Goal: Navigation & Orientation: Find specific page/section

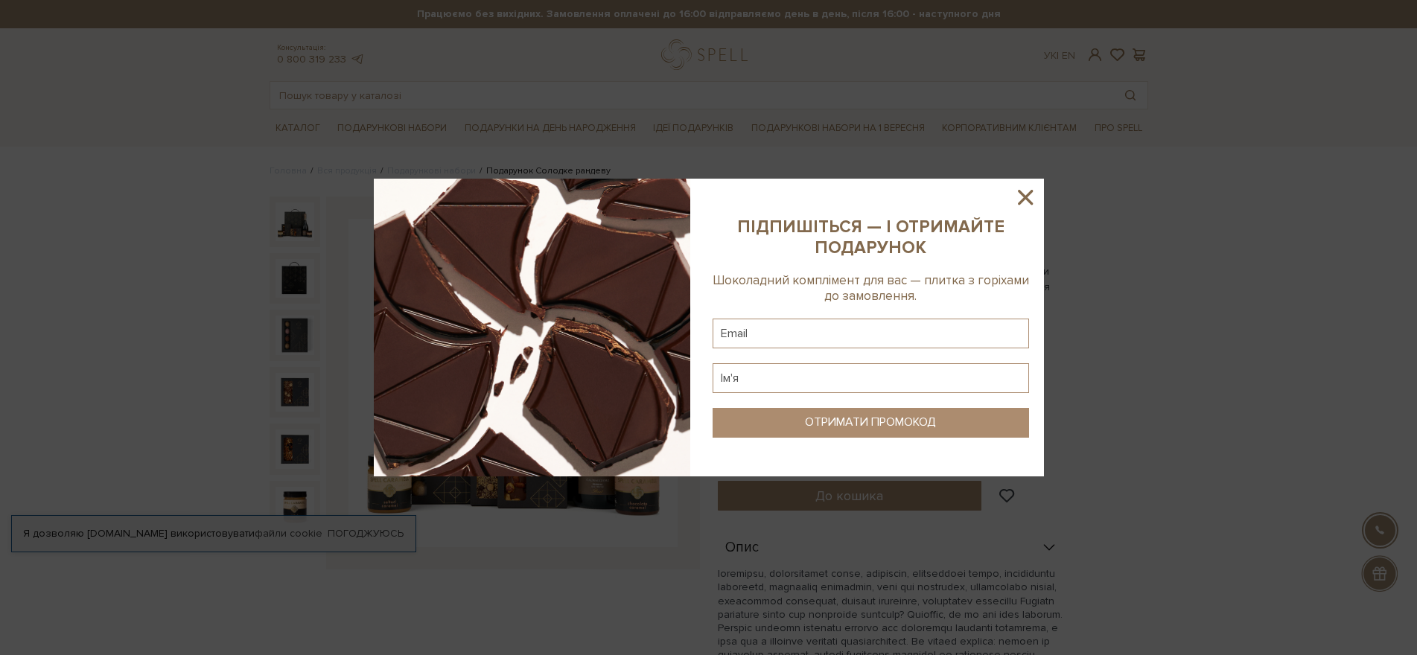
click at [1025, 197] on icon at bounding box center [1025, 197] width 15 height 15
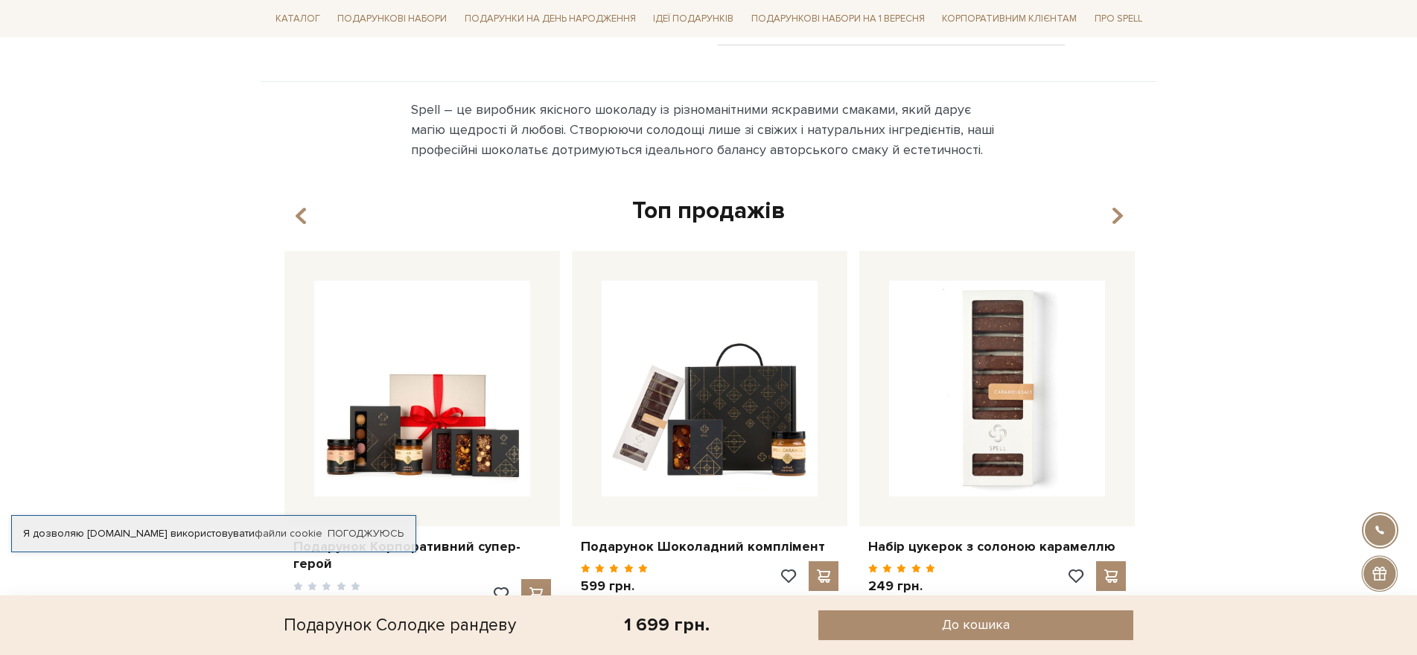
scroll to position [894, 0]
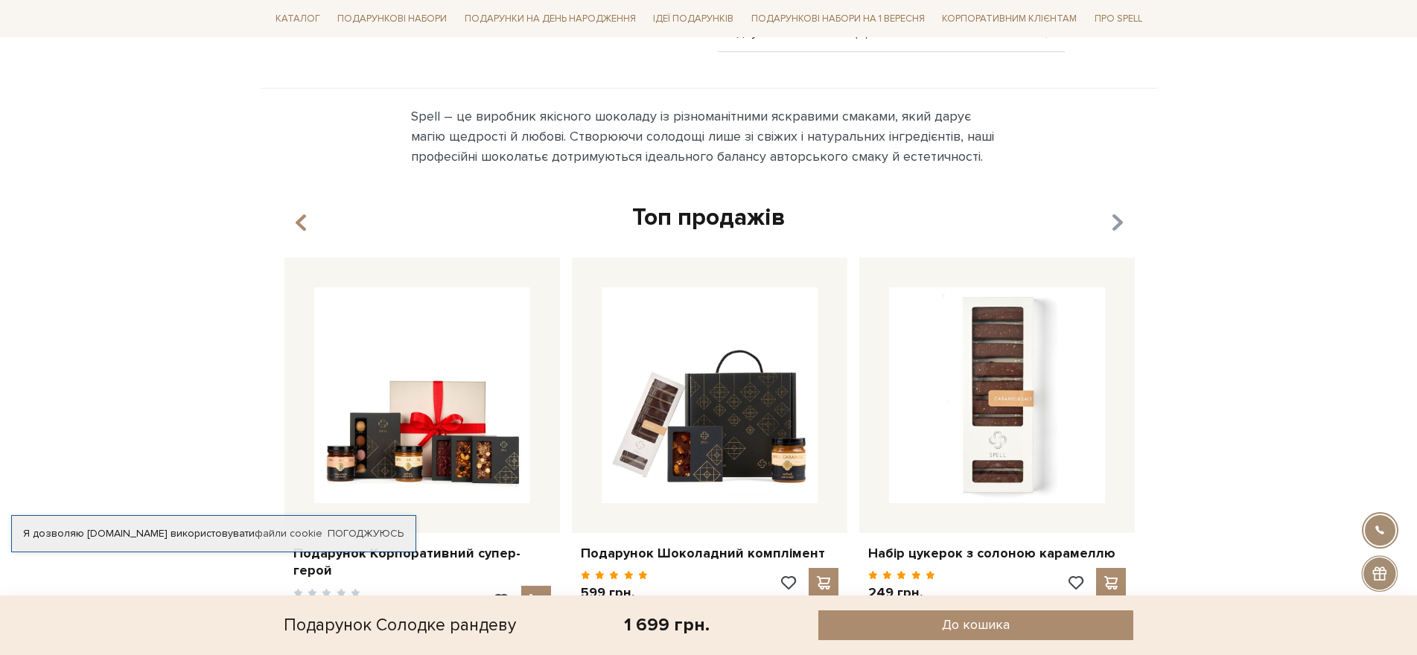
click at [1113, 210] on icon "button" at bounding box center [1116, 222] width 13 height 25
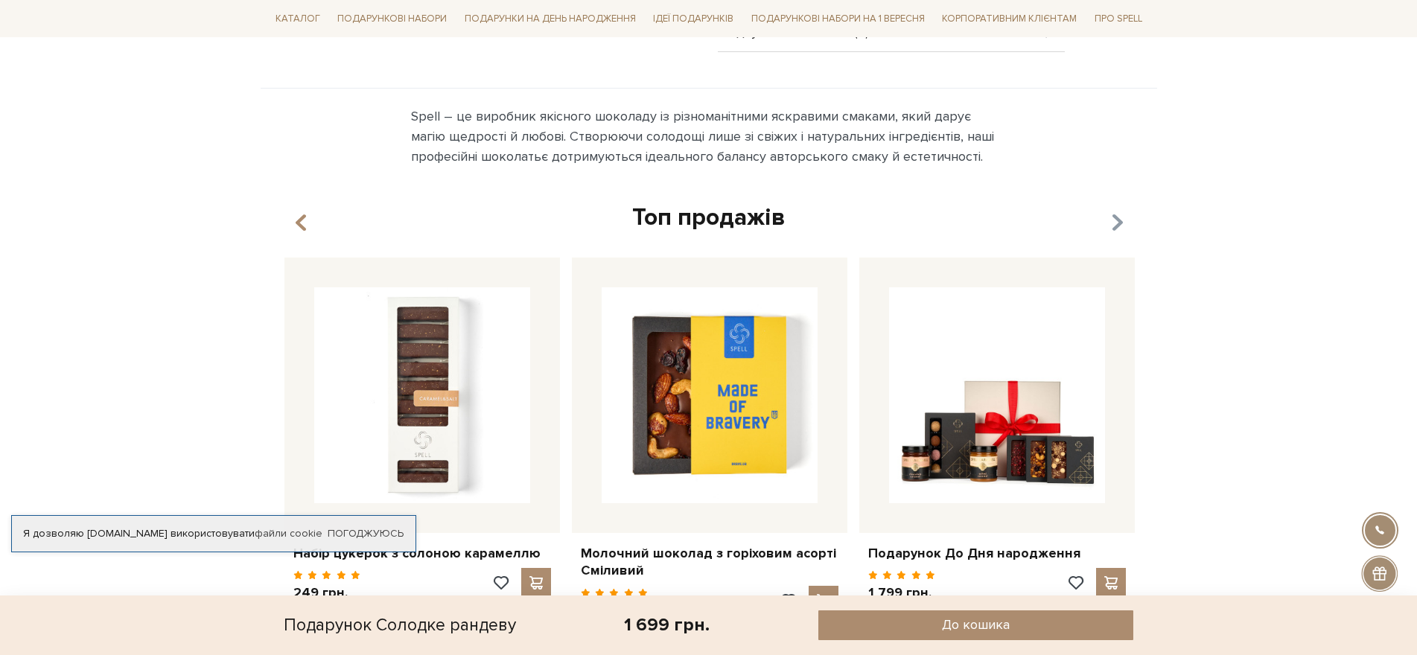
click at [1113, 210] on icon "button" at bounding box center [1116, 222] width 13 height 25
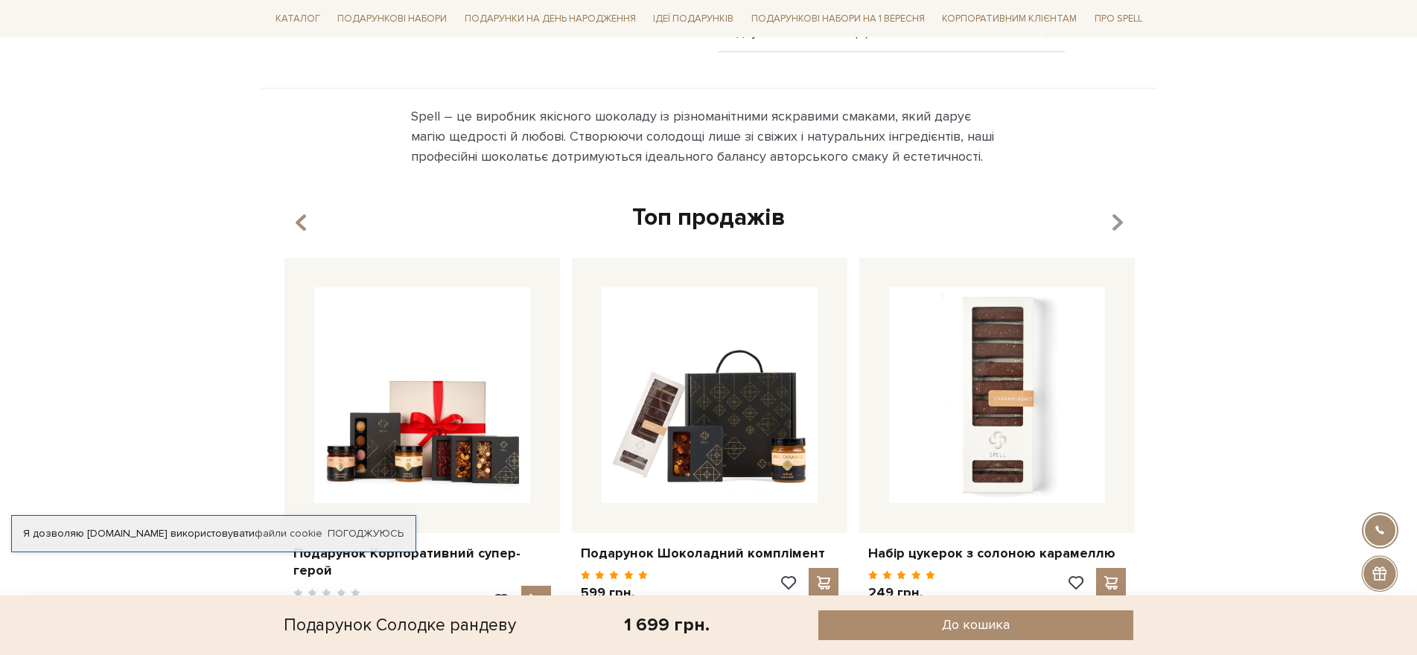
click at [1113, 210] on icon "button" at bounding box center [1116, 222] width 13 height 25
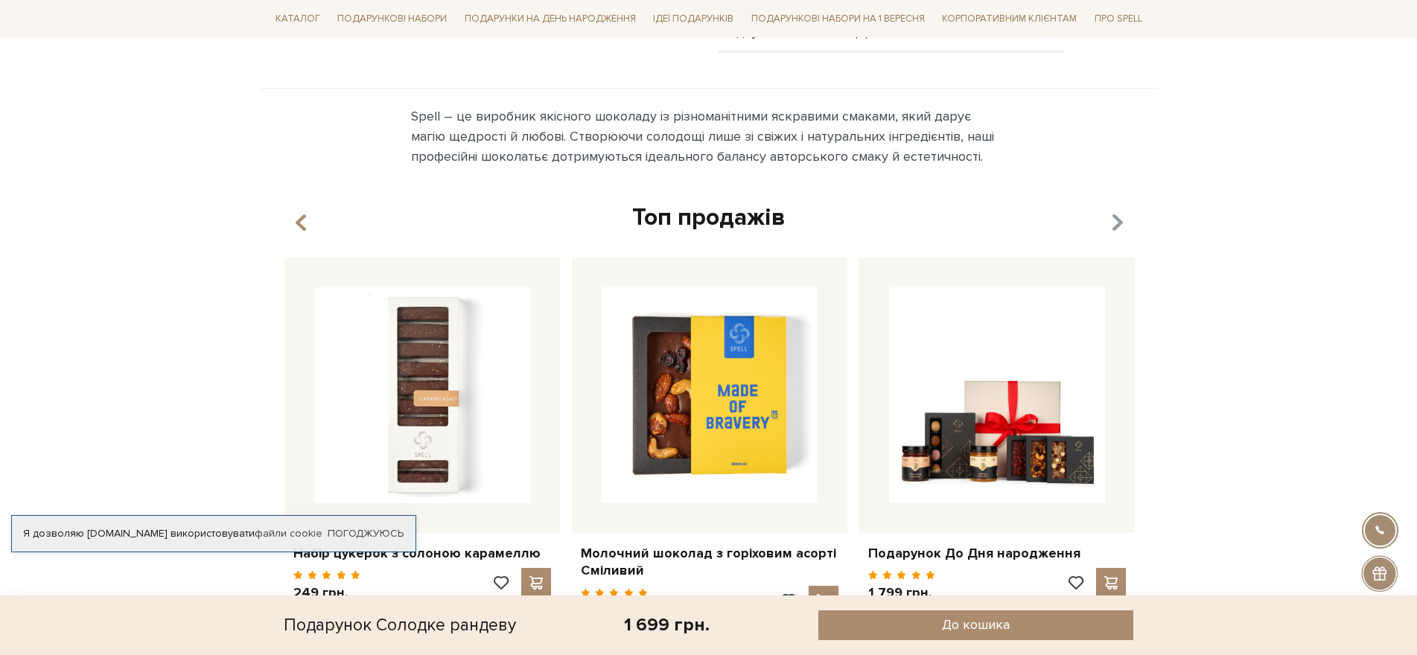
click at [1113, 210] on icon "button" at bounding box center [1116, 222] width 13 height 25
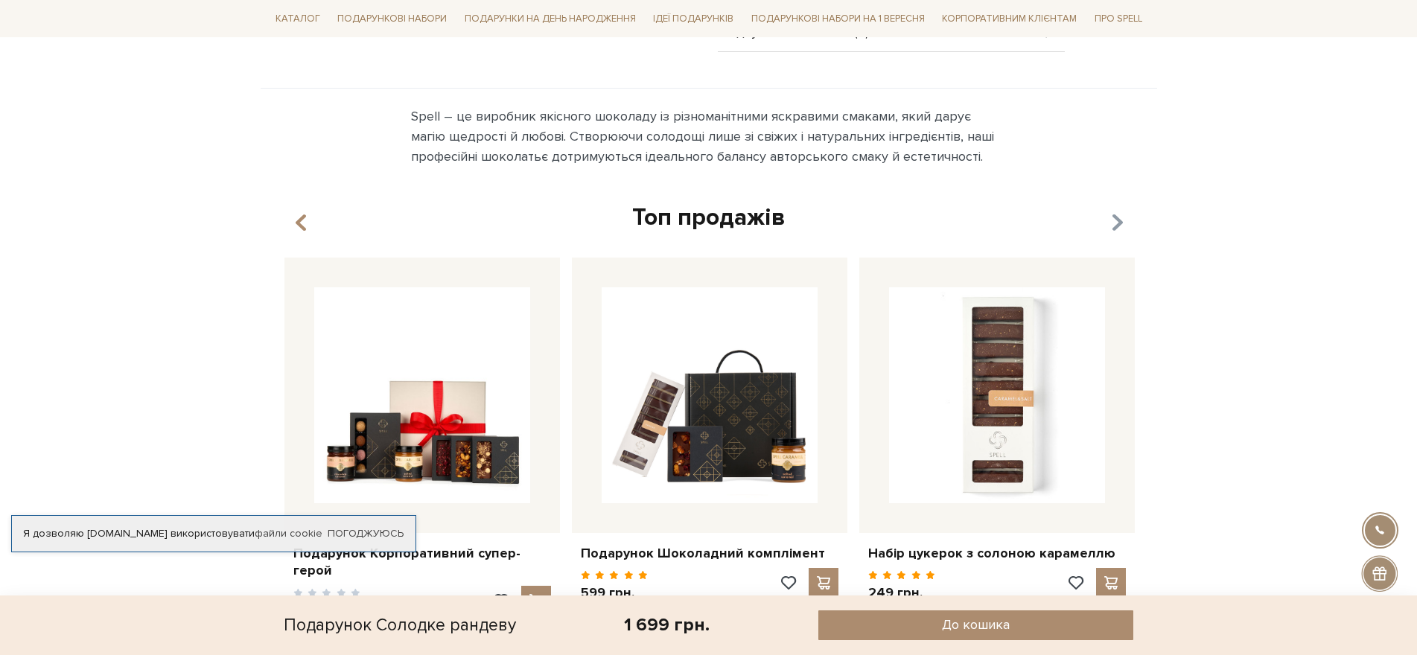
click at [1113, 210] on icon "button" at bounding box center [1116, 222] width 13 height 25
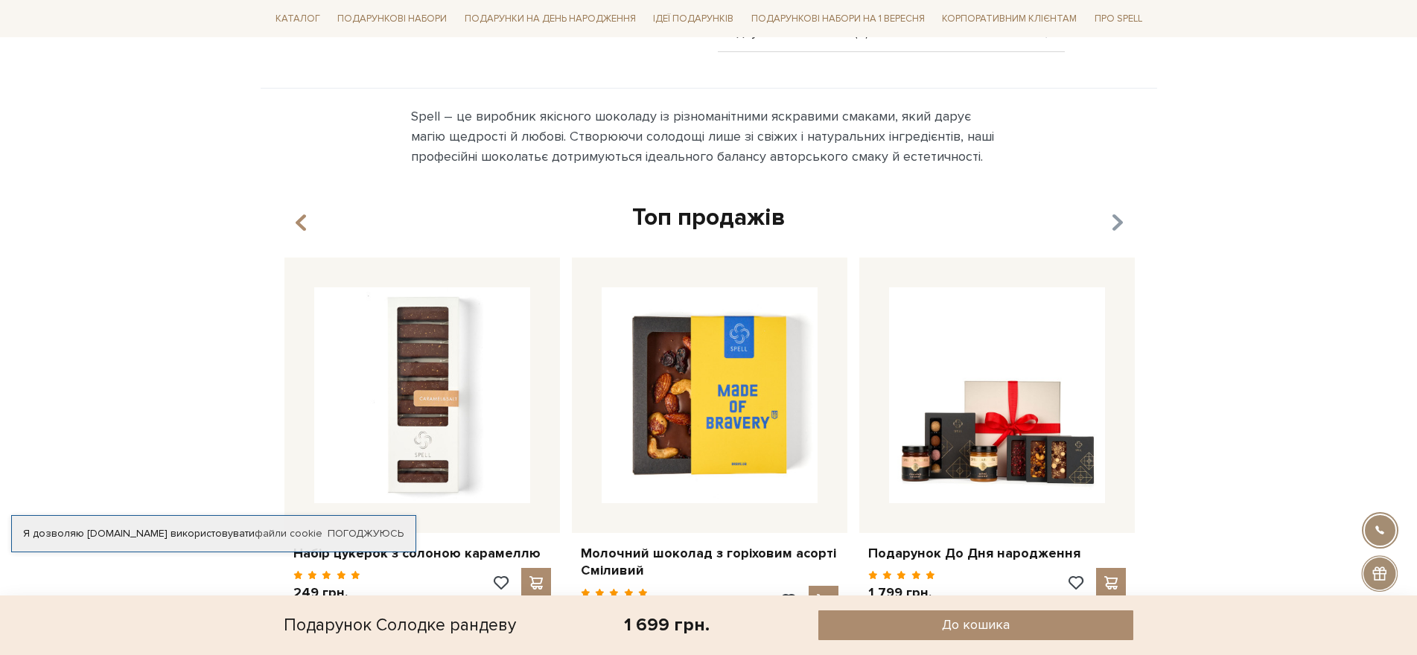
click at [1113, 210] on icon "button" at bounding box center [1116, 222] width 13 height 25
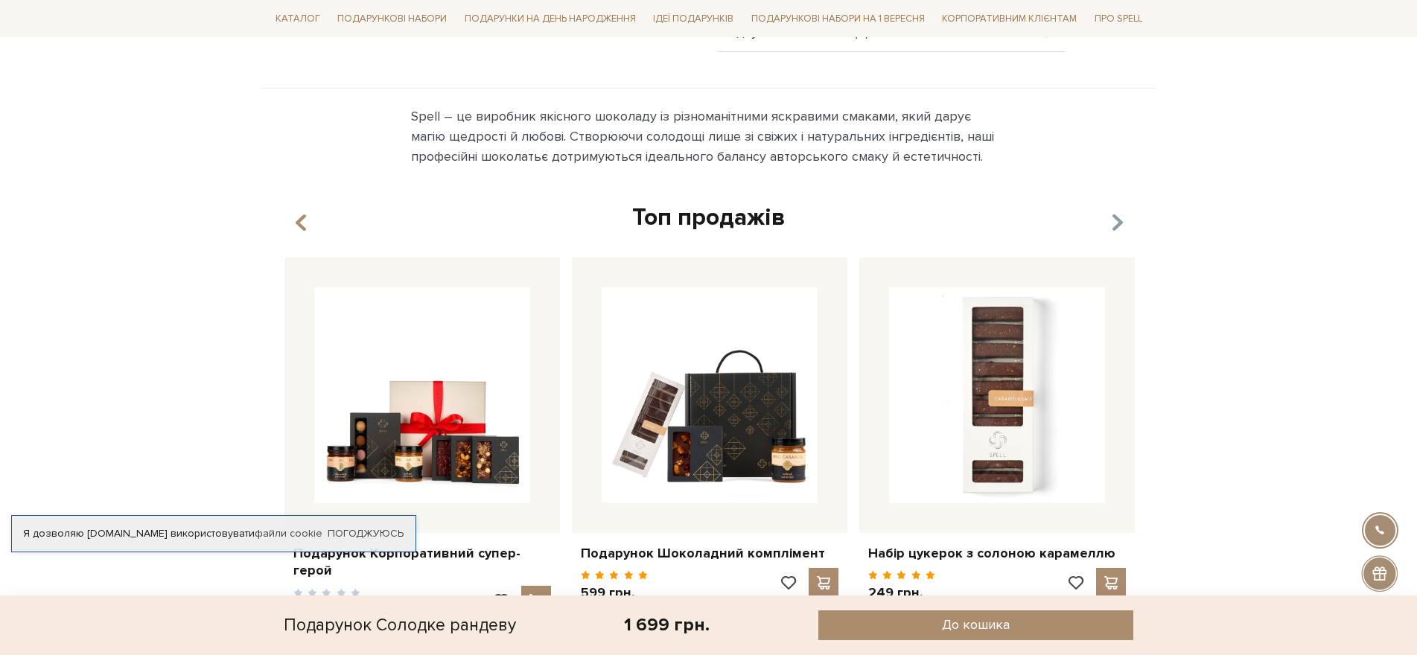
click at [1113, 210] on icon "button" at bounding box center [1116, 222] width 13 height 25
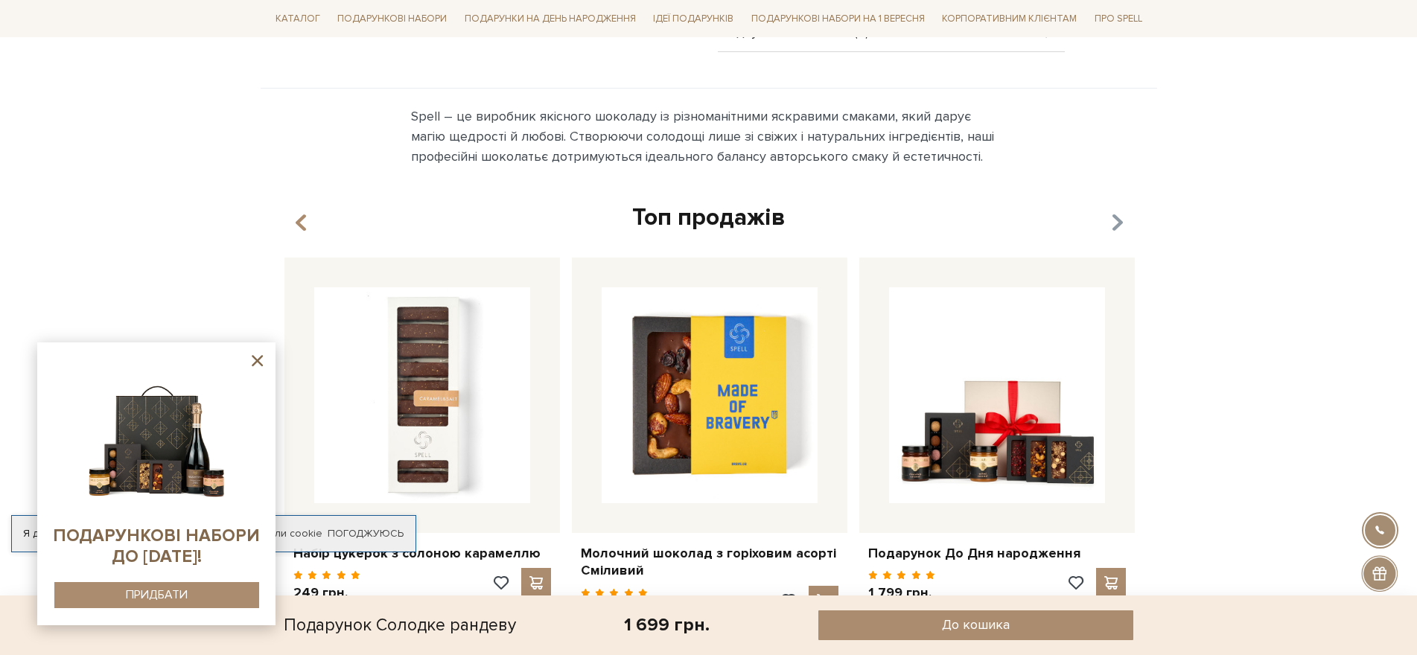
click at [1113, 210] on icon "button" at bounding box center [1116, 222] width 13 height 25
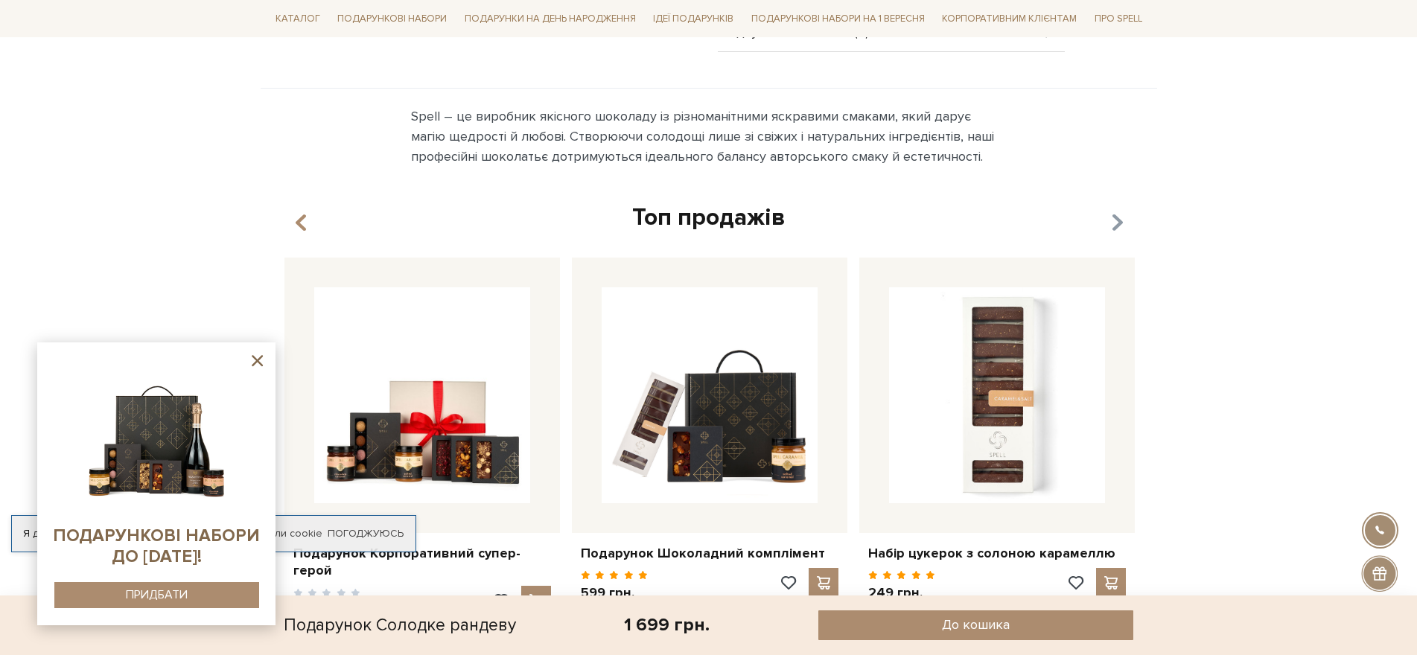
click at [1113, 210] on icon "button" at bounding box center [1116, 222] width 13 height 25
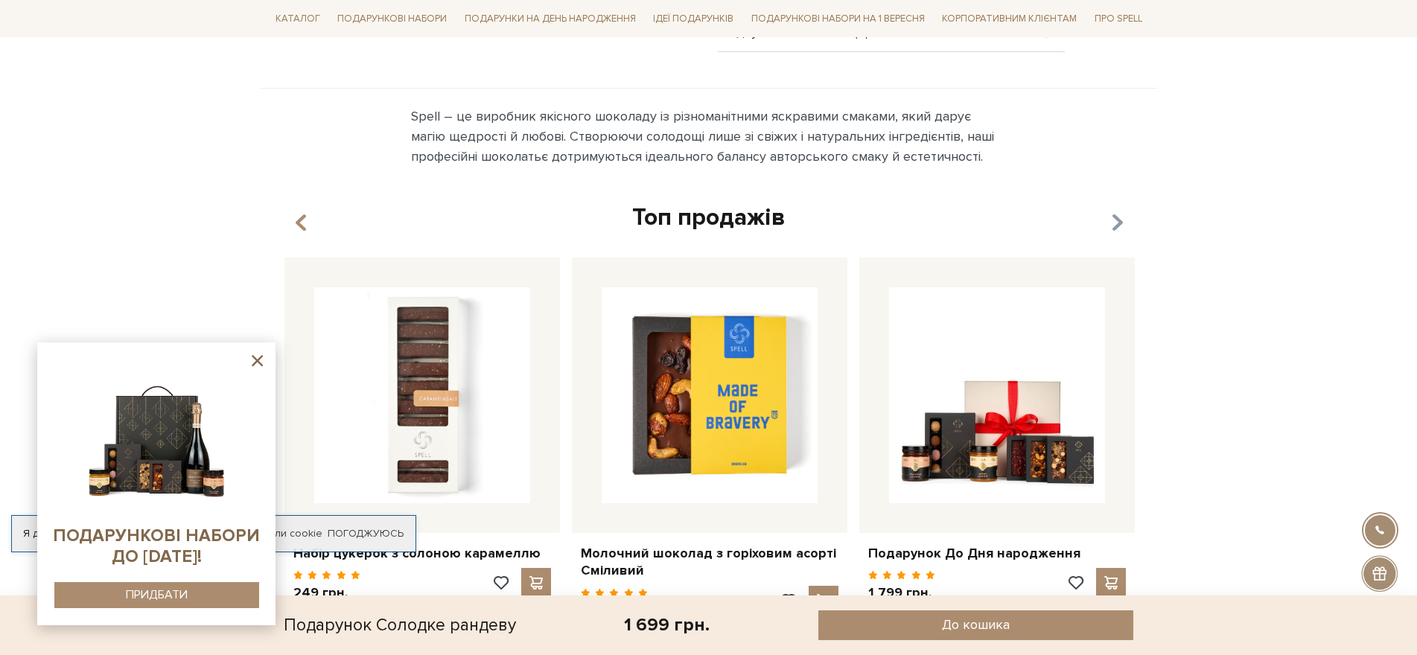
click at [1113, 210] on icon "button" at bounding box center [1116, 222] width 13 height 25
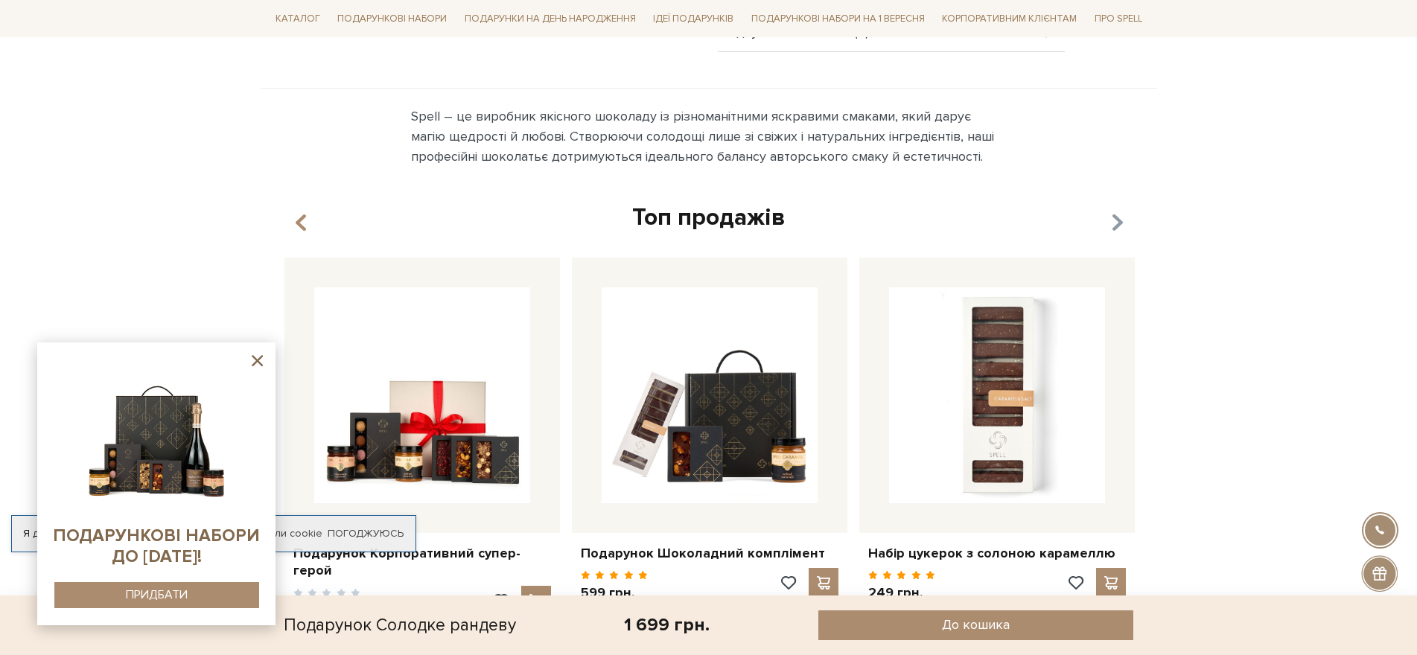
click at [1113, 210] on icon "button" at bounding box center [1116, 222] width 13 height 25
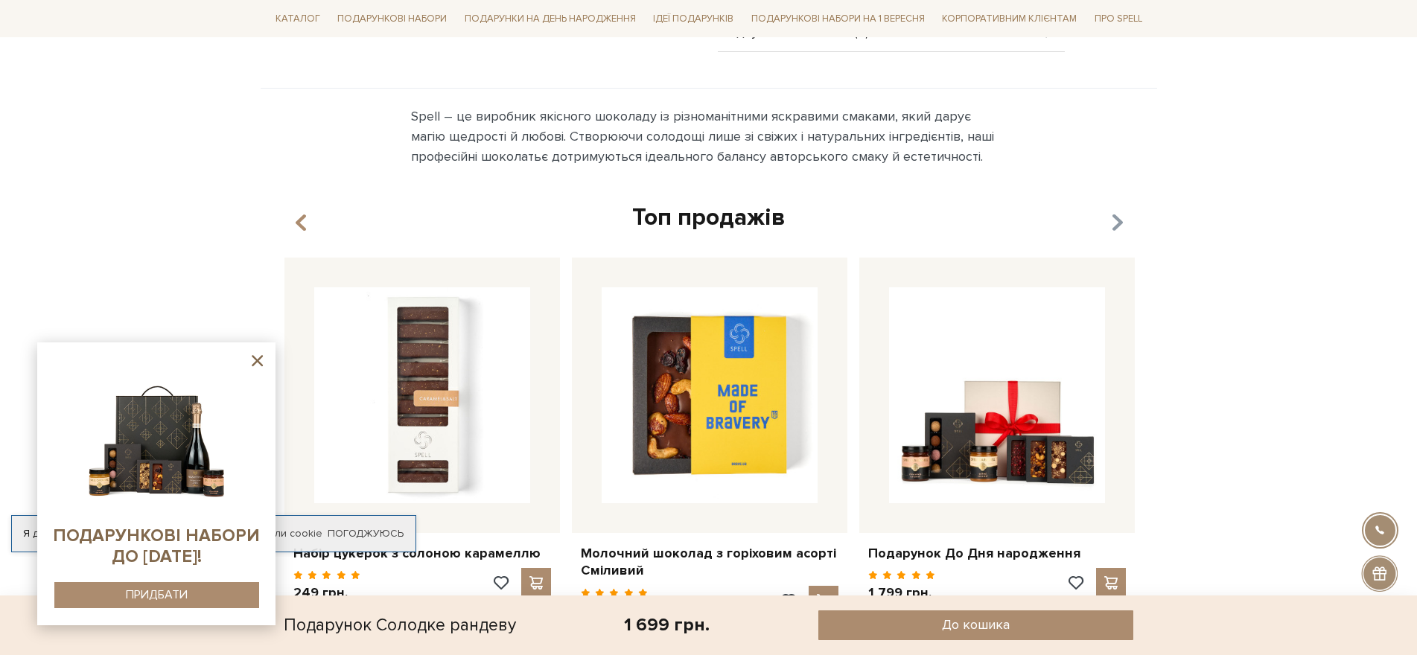
click at [1113, 210] on icon "button" at bounding box center [1116, 222] width 13 height 25
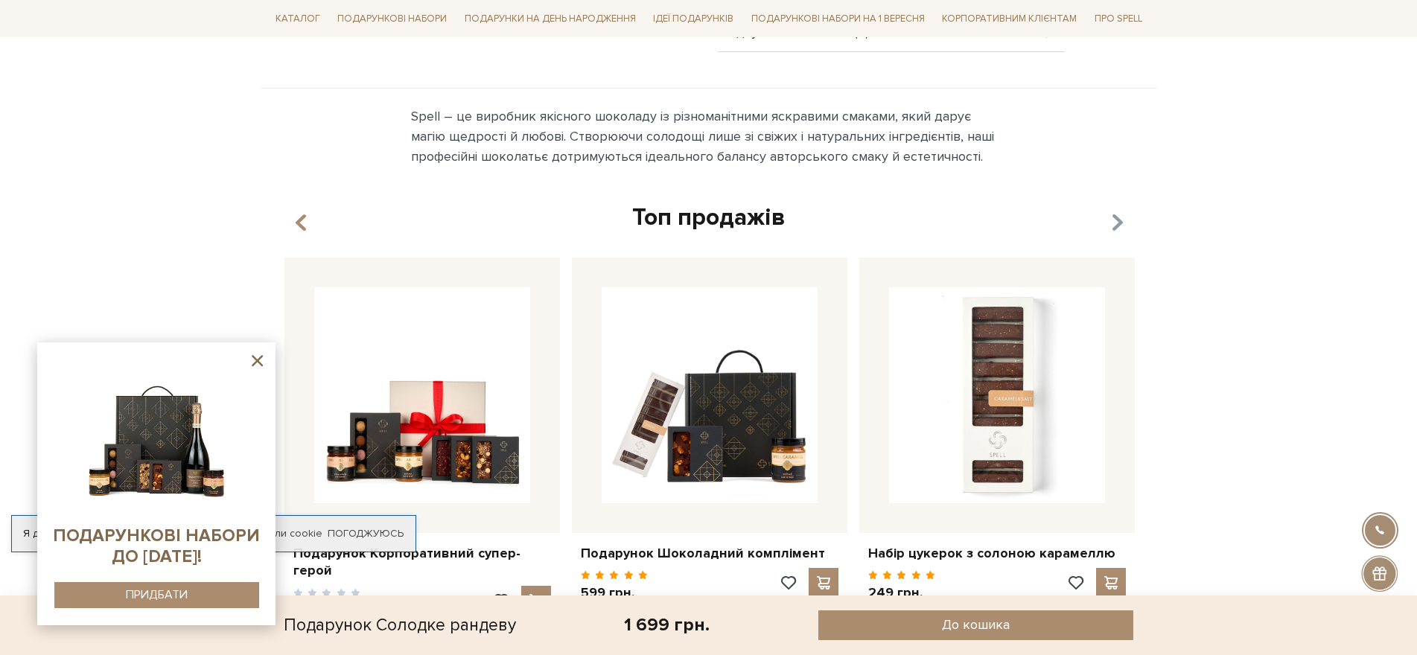
click at [1113, 210] on icon "button" at bounding box center [1116, 222] width 13 height 25
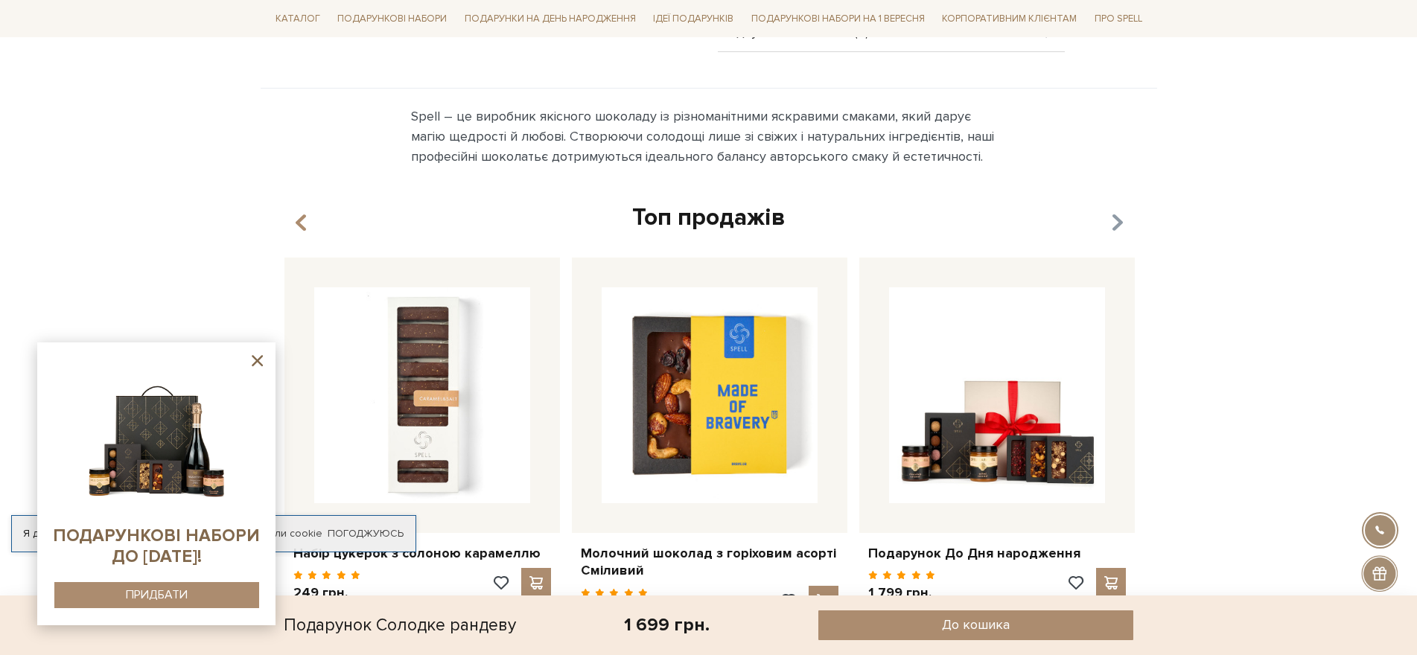
click at [1113, 210] on icon "button" at bounding box center [1116, 222] width 13 height 25
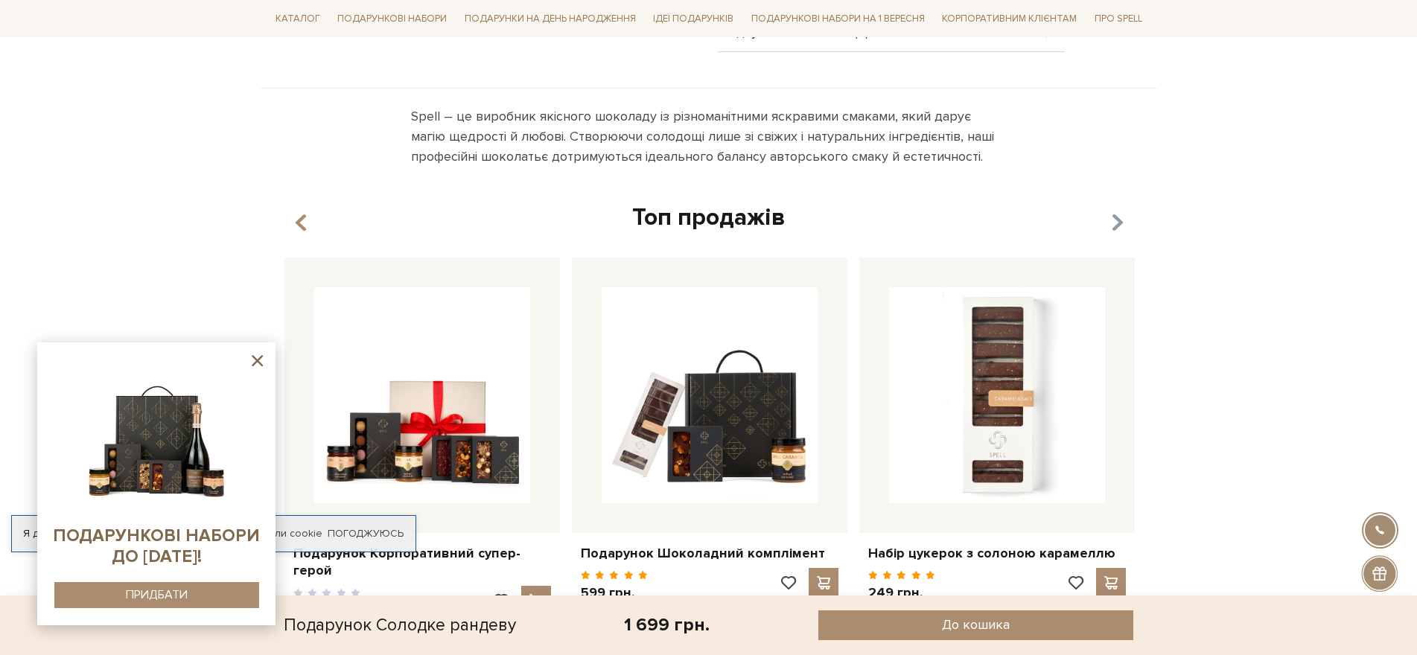
click at [1113, 210] on icon "button" at bounding box center [1116, 222] width 13 height 25
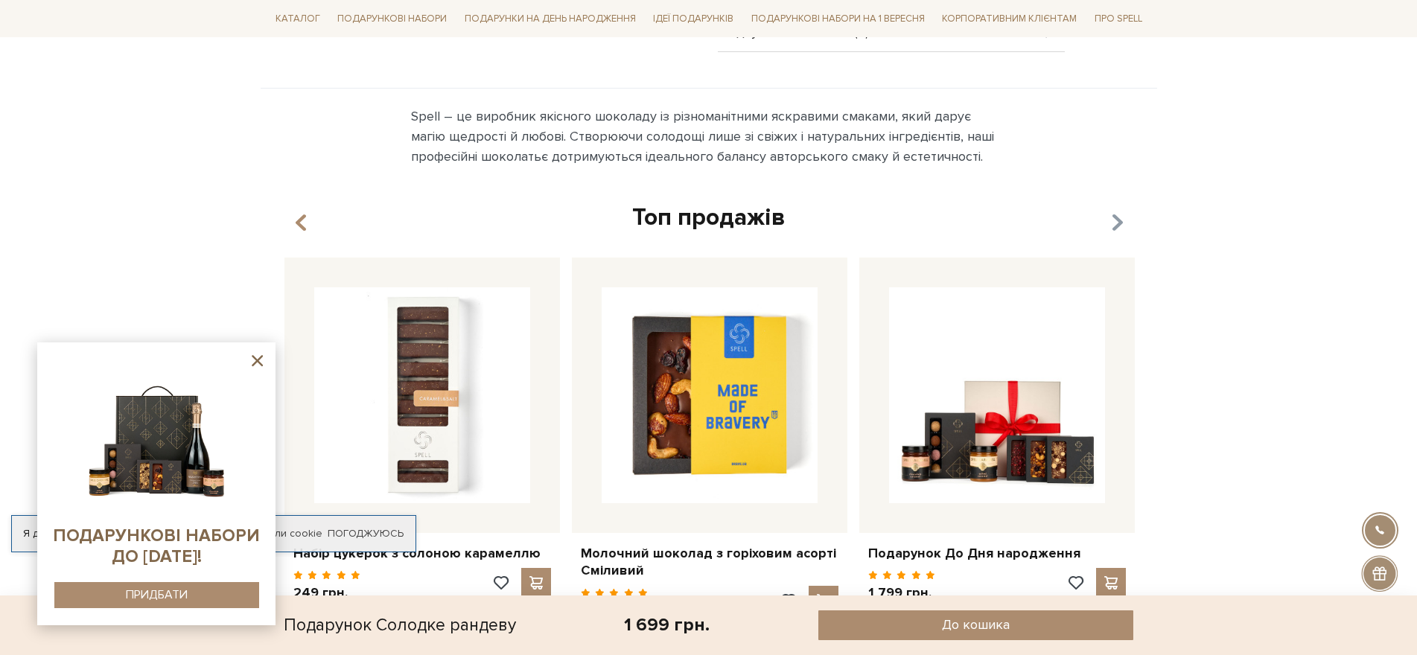
click at [1113, 210] on icon "button" at bounding box center [1116, 222] width 13 height 25
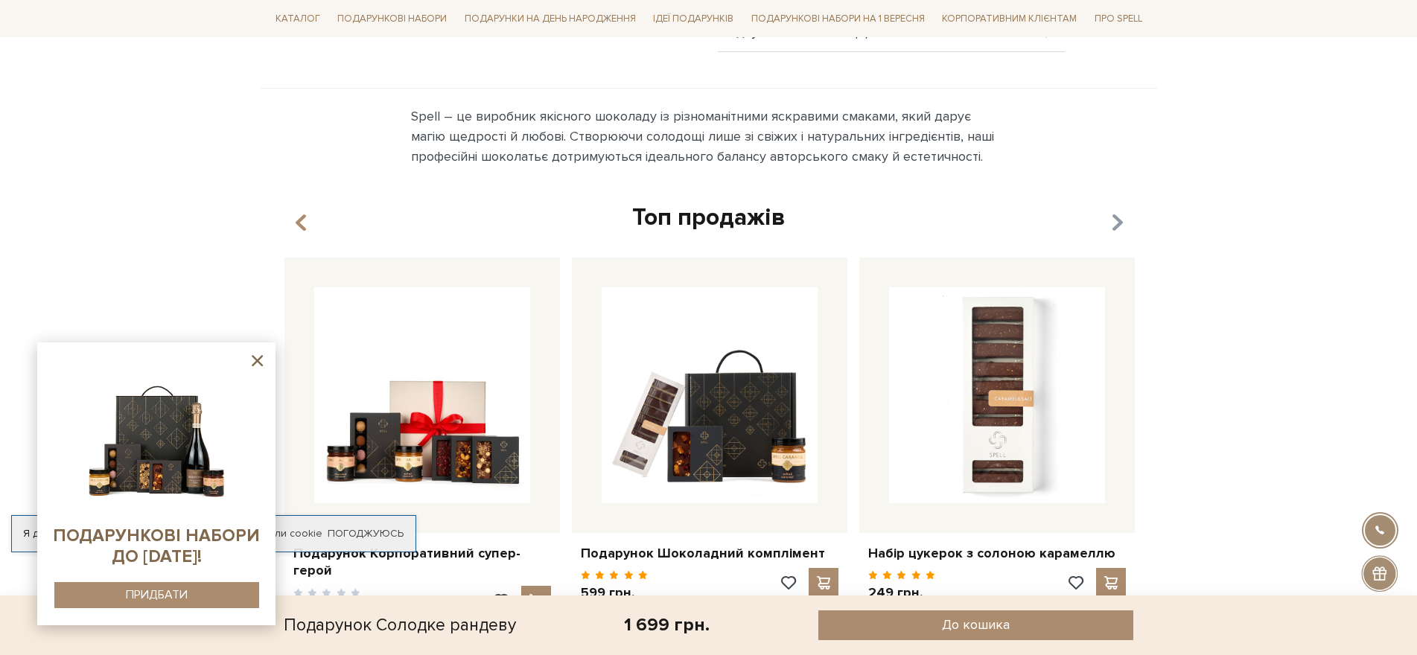
click at [1113, 210] on icon "button" at bounding box center [1116, 222] width 13 height 25
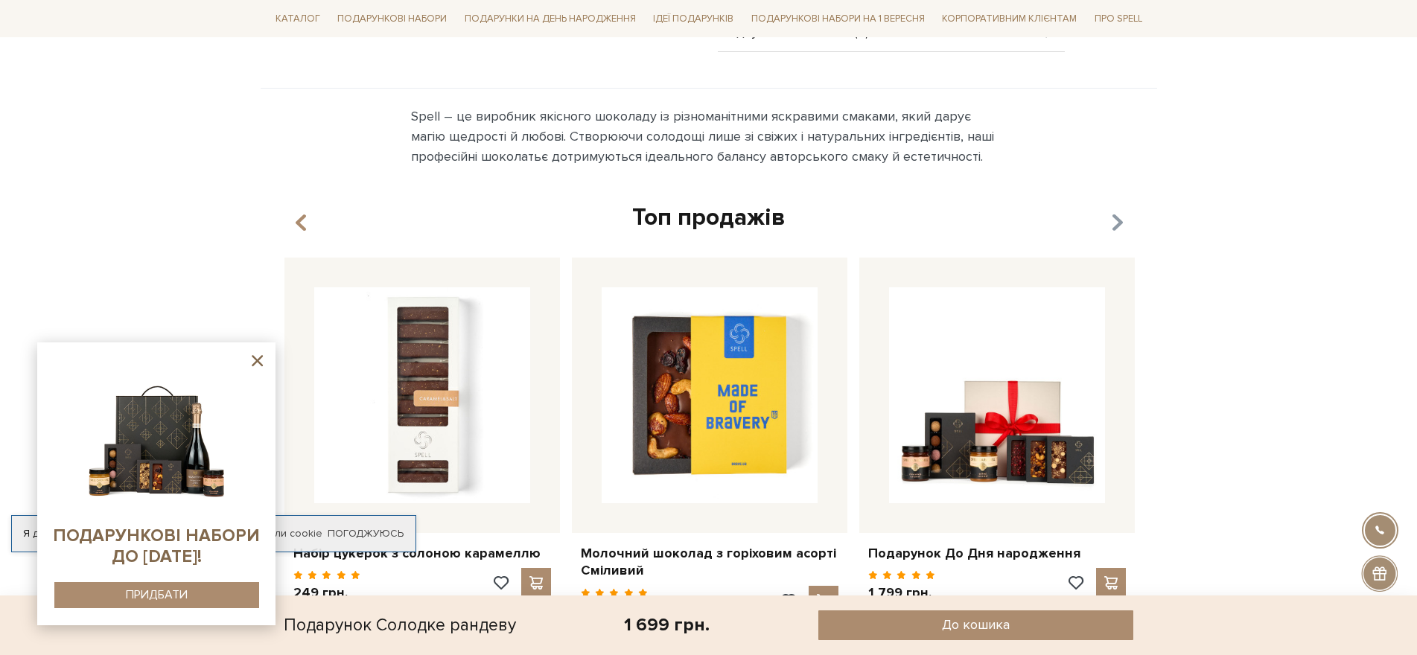
click at [1113, 210] on icon "button" at bounding box center [1116, 222] width 13 height 25
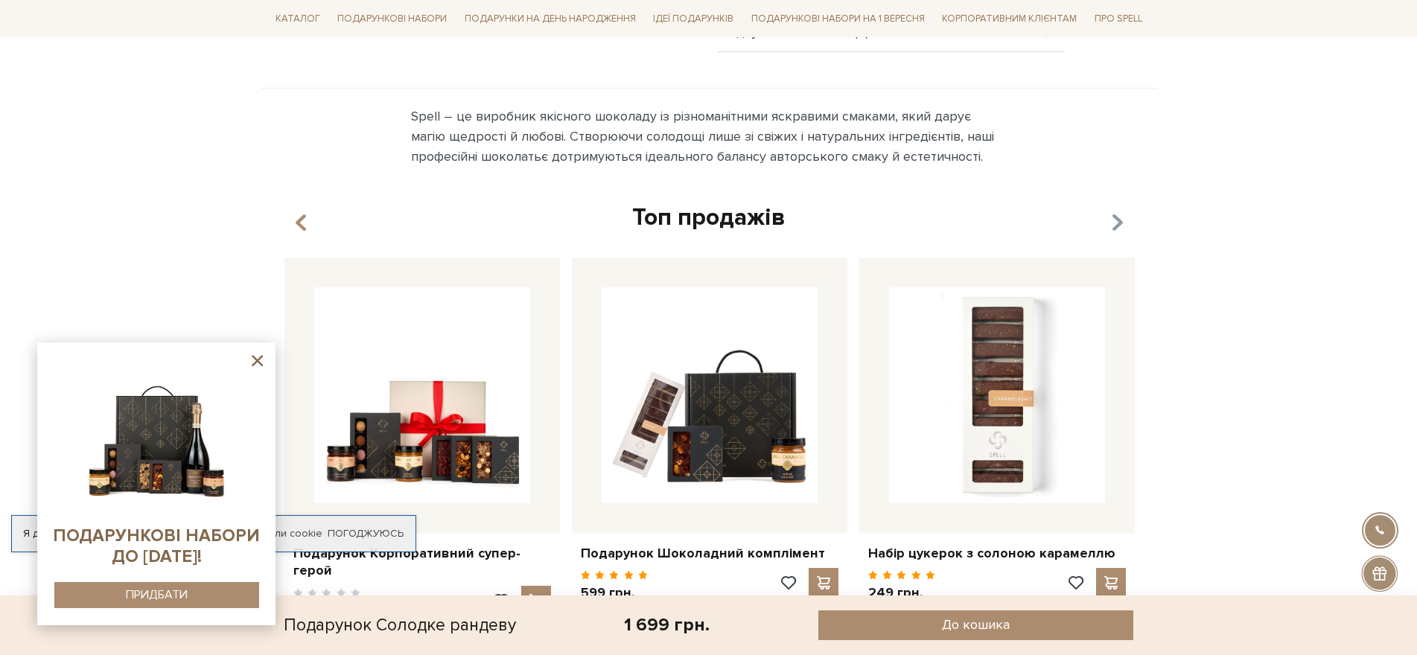
click at [1113, 210] on icon "button" at bounding box center [1116, 222] width 13 height 25
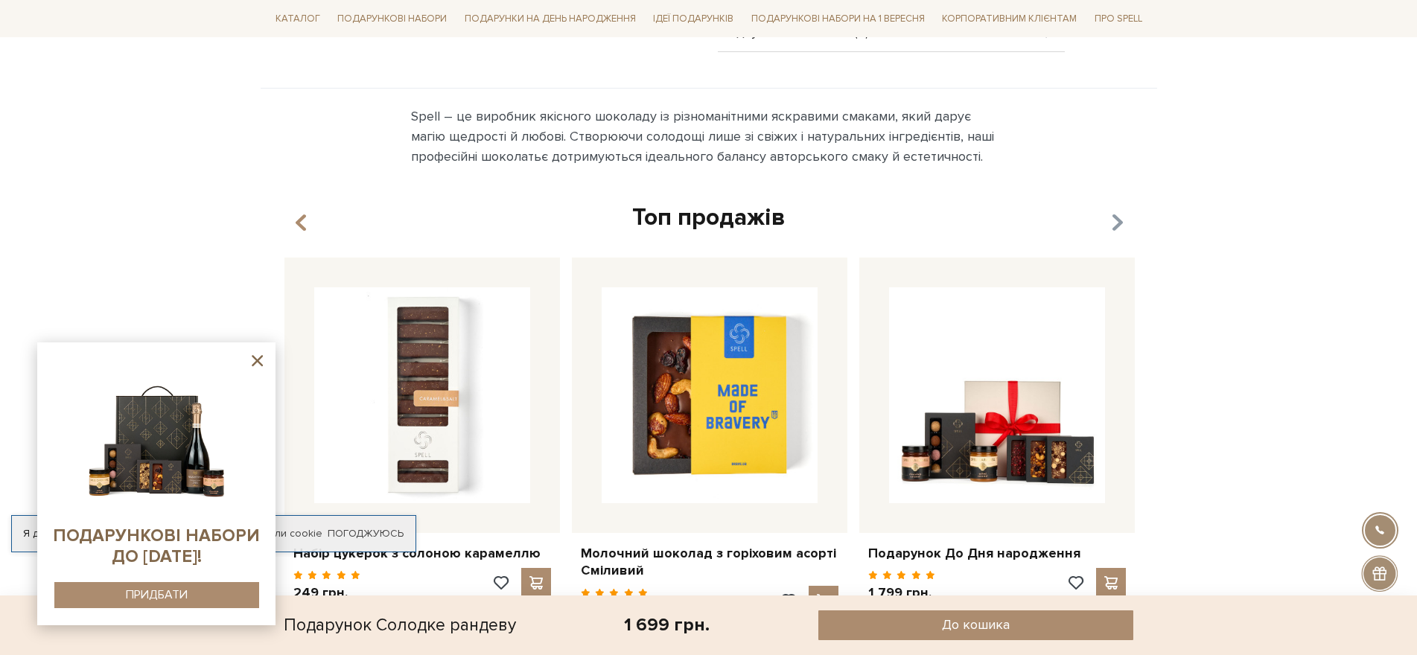
click at [1113, 210] on icon "button" at bounding box center [1116, 222] width 13 height 25
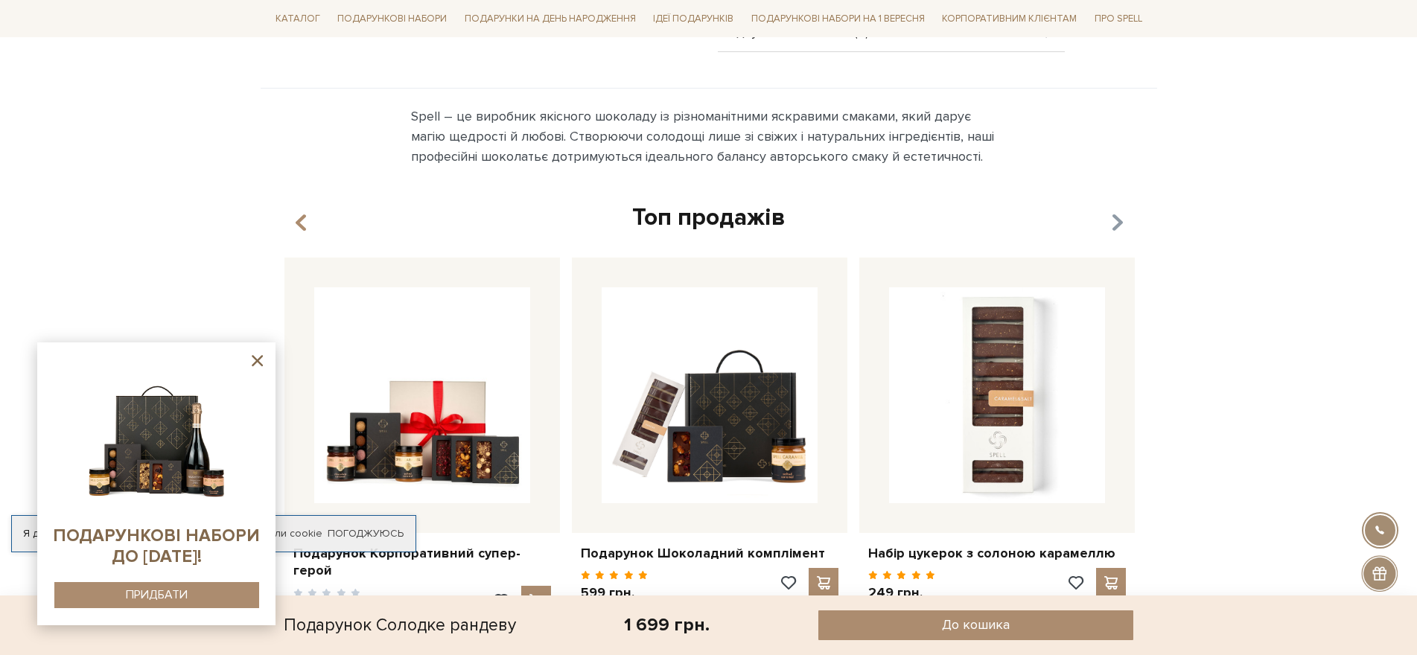
click at [1113, 210] on icon "button" at bounding box center [1116, 222] width 13 height 25
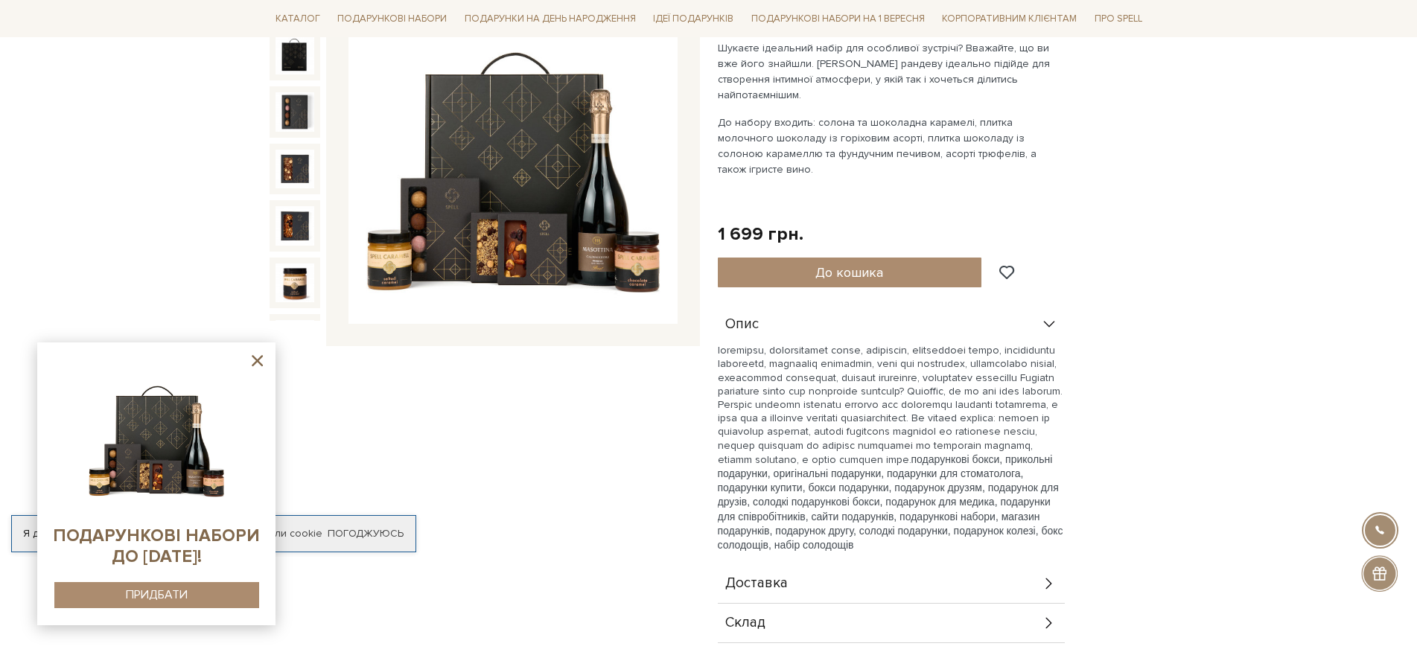
scroll to position [0, 0]
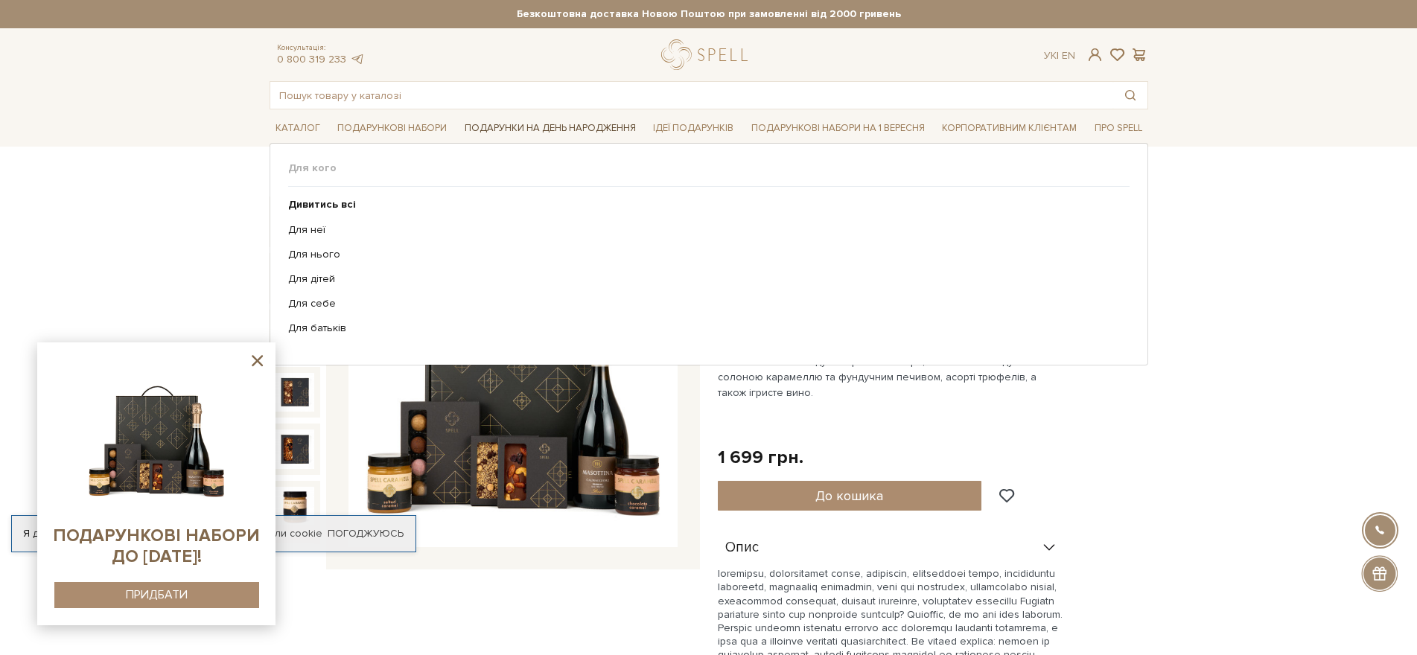
click at [539, 125] on link "Подарунки на День народження" at bounding box center [550, 128] width 183 height 23
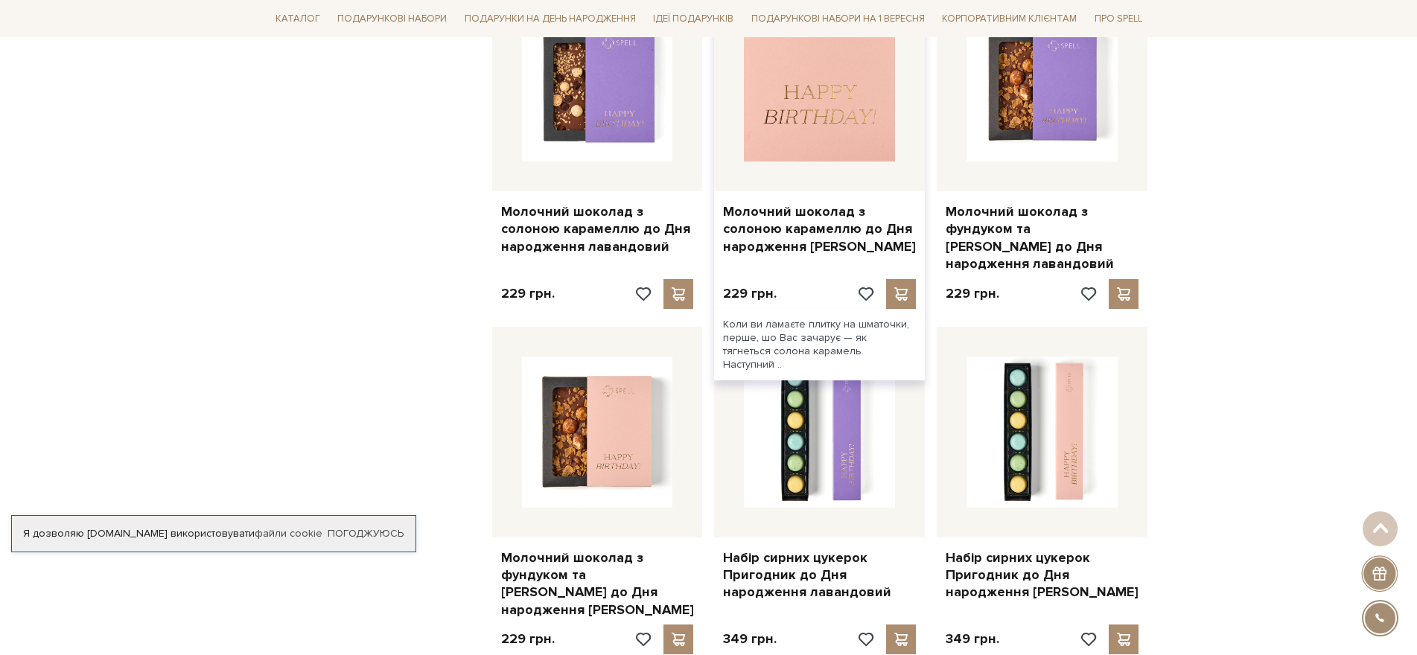
scroll to position [1117, 0]
